Goal: Information Seeking & Learning: Learn about a topic

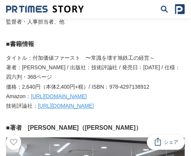
click at [160, 82] on p "価格：2,640円（本体2,400円+税）/ ISBN：978-4297138912" at bounding box center [95, 86] width 179 height 9
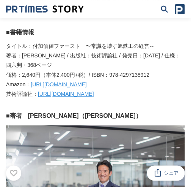
scroll to position [2024, 0]
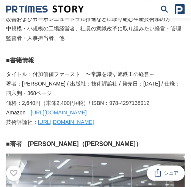
scroll to position [1999, 0]
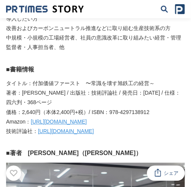
click at [163, 88] on p "著者：[PERSON_NAME] / 出版社：技術評論社 / 発売日：[DATE] / 仕様：四六判・368ページ" at bounding box center [95, 97] width 179 height 19
click at [62, 88] on p "著者：[PERSON_NAME] / 出版社：技術評論社 / 発売日：[DATE] / 仕様：四六判・368ページ" at bounding box center [95, 97] width 179 height 19
click at [48, 88] on p "著者：[PERSON_NAME] / 出版社：技術評論社 / 発売日：[DATE] / 仕様：四六判・368ページ" at bounding box center [95, 97] width 179 height 19
drag, startPoint x: 22, startPoint y: 85, endPoint x: 77, endPoint y: 87, distance: 55.1
click at [77, 88] on p "著者：[PERSON_NAME] / 出版社：技術評論社 / 発売日：[DATE] / 仕様：四六判・368ページ" at bounding box center [95, 97] width 179 height 19
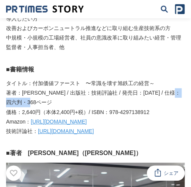
click at [77, 88] on p "著者：[PERSON_NAME] / 出版社：技術評論社 / 発売日：[DATE] / 仕様：四六判・368ページ" at bounding box center [95, 97] width 179 height 19
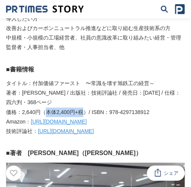
drag, startPoint x: 44, startPoint y: 92, endPoint x: 81, endPoint y: 93, distance: 37.6
click at [81, 107] on p "価格：2,640円（本体2,400円+税）/ ISBN：978-4297138912" at bounding box center [95, 111] width 179 height 9
click at [41, 107] on p "価格：2,640円（本体2,400円+税）/ ISBN：978-4297138912" at bounding box center [95, 111] width 179 height 9
drag, startPoint x: 47, startPoint y: 95, endPoint x: 83, endPoint y: 97, distance: 36.1
click at [83, 107] on p "価格：2,640円（本体2,400円+税）/ ISBN：978-4297138912" at bounding box center [95, 111] width 179 height 9
